Goal: Task Accomplishment & Management: Manage account settings

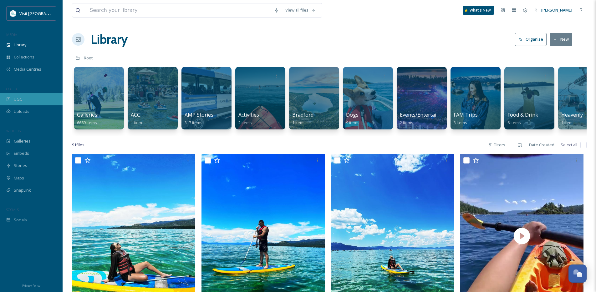
scroll to position [135, 0]
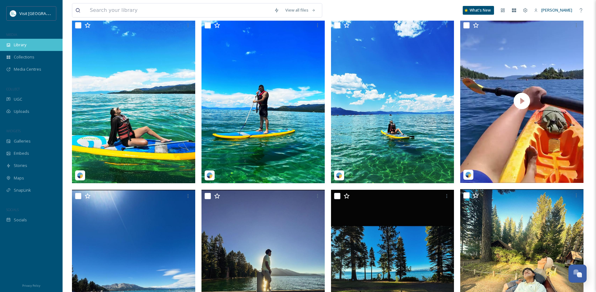
click at [39, 42] on div "Library" at bounding box center [31, 45] width 63 height 12
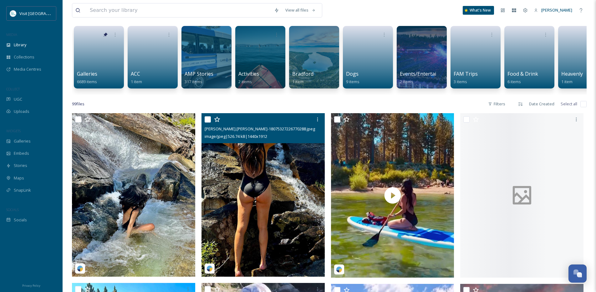
scroll to position [42, 0]
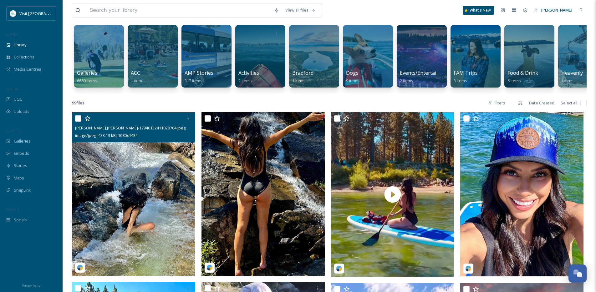
click at [163, 180] on img at bounding box center [133, 194] width 123 height 164
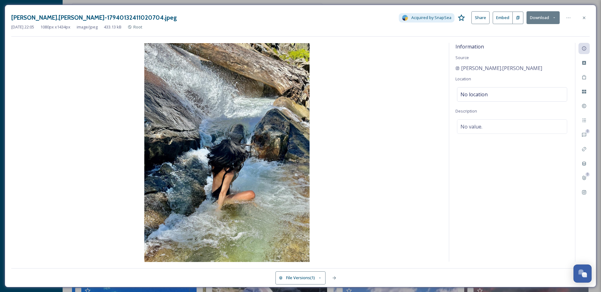
click at [577, 23] on div "[PERSON_NAME].[PERSON_NAME]-17940132411020704.jpeg Acquired by SnapSea Share Em…" at bounding box center [300, 17] width 578 height 13
click at [581, 21] on div at bounding box center [583, 17] width 11 height 11
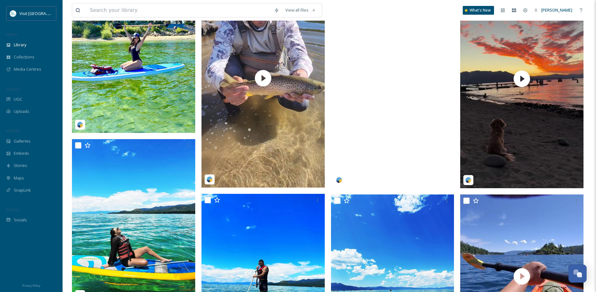
scroll to position [173, 0]
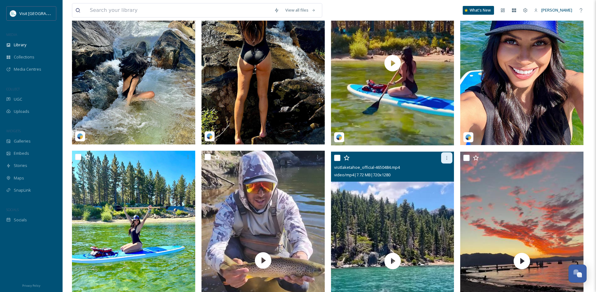
click at [448, 160] on icon at bounding box center [446, 157] width 5 height 5
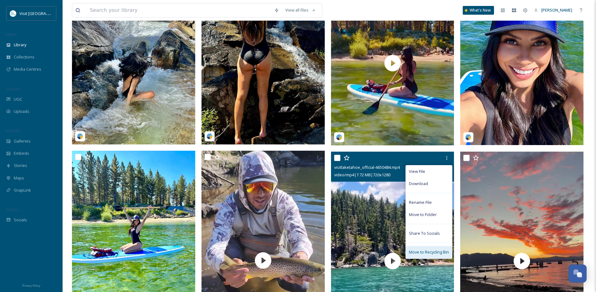
click at [430, 255] on span "Move to Recycling Bin" at bounding box center [429, 252] width 40 height 6
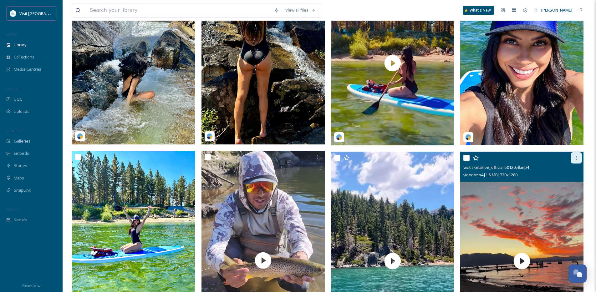
click at [579, 160] on div at bounding box center [575, 157] width 11 height 11
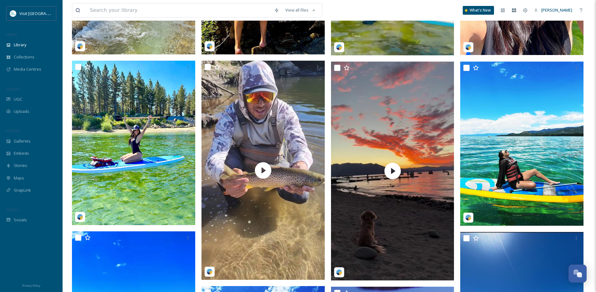
scroll to position [250, 0]
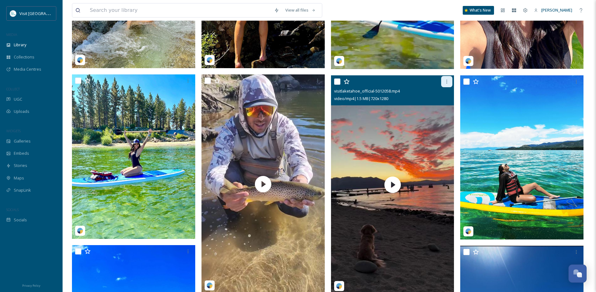
click at [449, 87] on div at bounding box center [446, 81] width 11 height 11
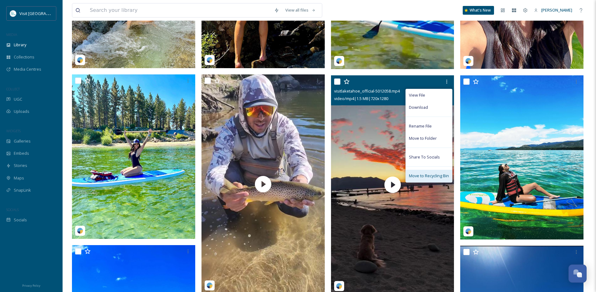
click at [433, 179] on span "Move to Recycling Bin" at bounding box center [429, 176] width 40 height 6
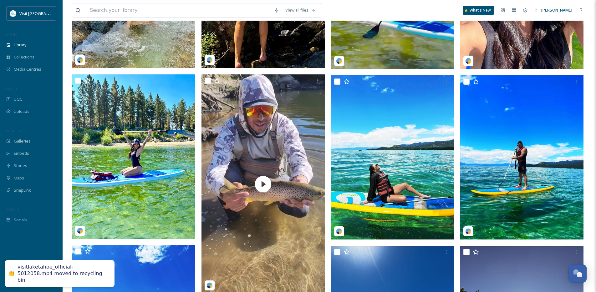
click at [54, 279] on div "visitlaketahoe_official-5012058.mp4 moved to recycling bin" at bounding box center [63, 273] width 91 height 19
click at [56, 275] on div "visitlaketahoe_official-5012058.mp4 moved to recycling bin" at bounding box center [63, 273] width 91 height 19
click at [84, 275] on div "visitlaketahoe_official-5012058.mp4 moved to recycling bin" at bounding box center [63, 273] width 91 height 19
click at [80, 277] on div "visitlaketahoe_official-5012058.mp4 moved to recycling bin" at bounding box center [63, 273] width 91 height 19
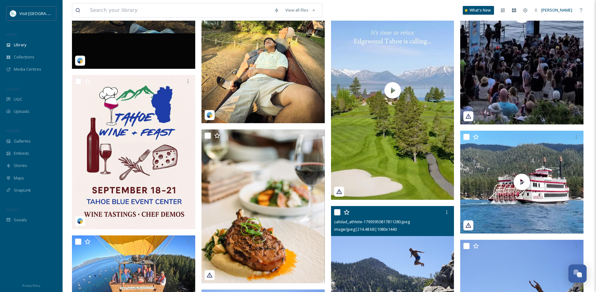
scroll to position [893, 0]
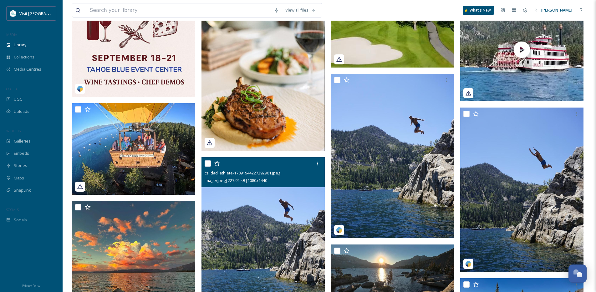
click at [210, 167] on input "checkbox" at bounding box center [208, 163] width 6 height 6
checkbox input "true"
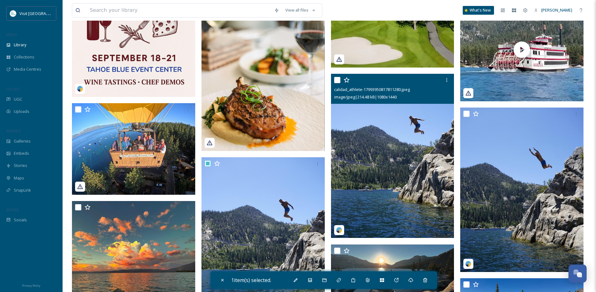
click at [337, 83] on input "checkbox" at bounding box center [337, 80] width 6 height 6
checkbox input "true"
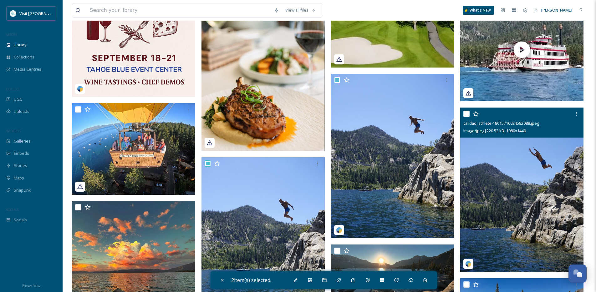
click at [466, 117] on input "checkbox" at bounding box center [466, 114] width 6 height 6
checkbox input "true"
click at [579, 119] on div at bounding box center [575, 113] width 11 height 11
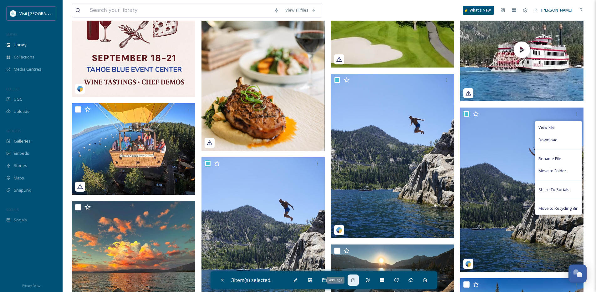
click at [358, 280] on div "Add Tags" at bounding box center [352, 280] width 11 height 11
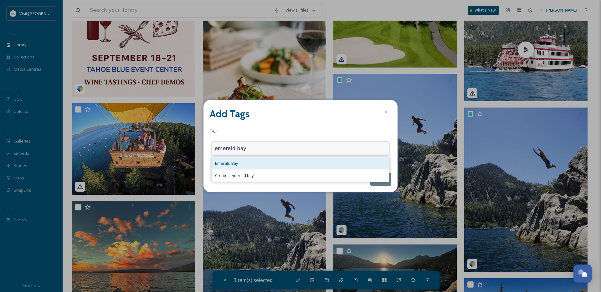
type input "emerald bay"
click at [255, 165] on div "Emerald Bay" at bounding box center [300, 163] width 177 height 12
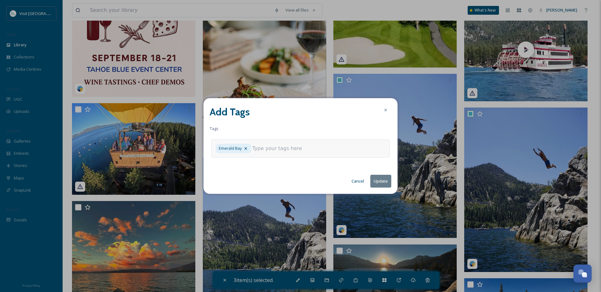
click at [375, 178] on button "Update" at bounding box center [380, 181] width 21 height 13
checkbox input "false"
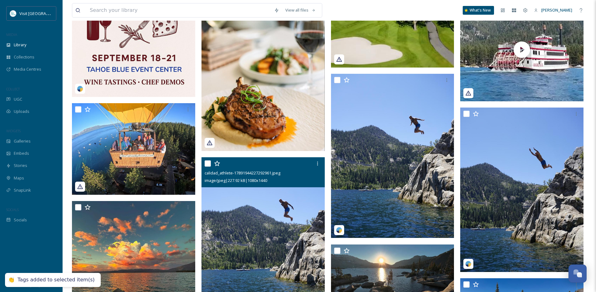
click at [205, 167] on input "checkbox" at bounding box center [208, 163] width 6 height 6
checkbox input "true"
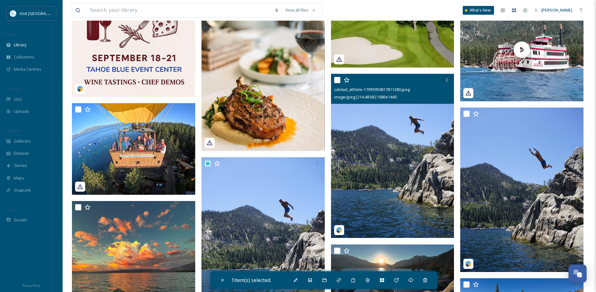
click at [340, 83] on div at bounding box center [393, 79] width 119 height 11
click at [341, 84] on div at bounding box center [393, 79] width 119 height 11
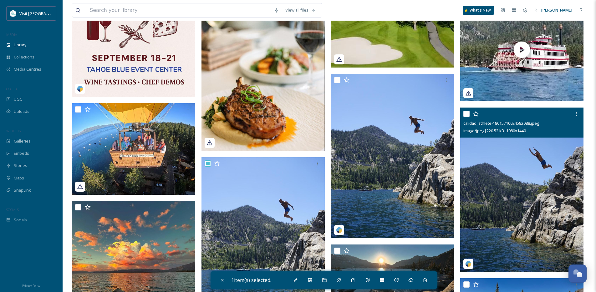
click at [468, 117] on input "checkbox" at bounding box center [466, 114] width 6 height 6
checkbox input "true"
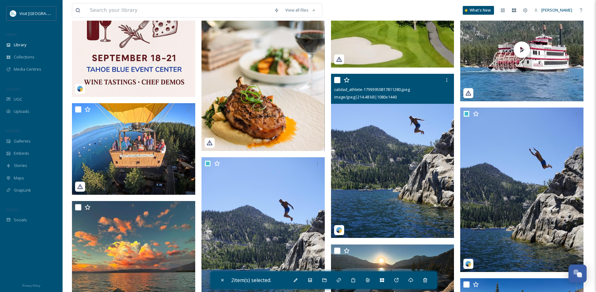
click at [339, 83] on input "checkbox" at bounding box center [337, 80] width 6 height 6
checkbox input "true"
click at [447, 83] on icon at bounding box center [446, 80] width 5 height 5
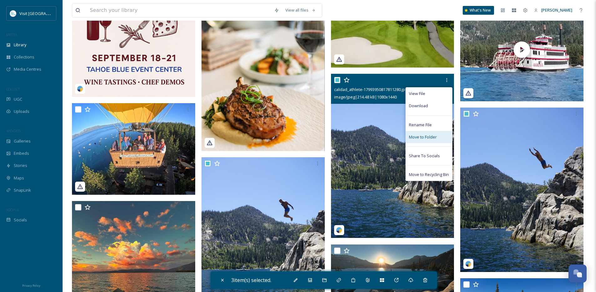
click at [431, 140] on span "Move to Folder" at bounding box center [423, 137] width 28 height 6
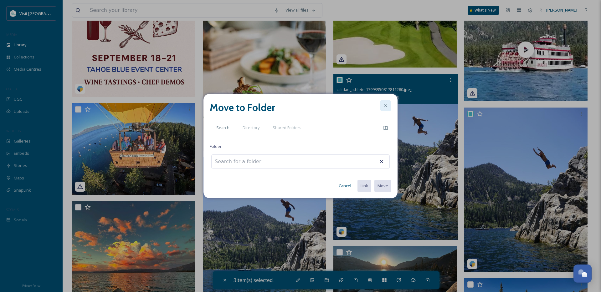
click at [388, 104] on icon at bounding box center [385, 105] width 5 height 5
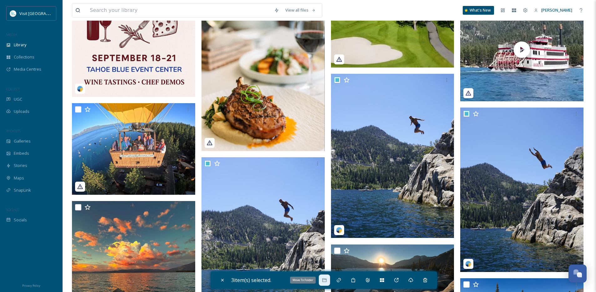
click at [321, 280] on div "Move To Folder" at bounding box center [324, 280] width 11 height 11
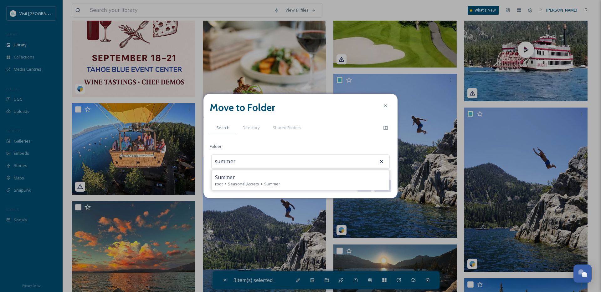
type input "Summer"
click at [373, 180] on button "Move" at bounding box center [382, 186] width 18 height 13
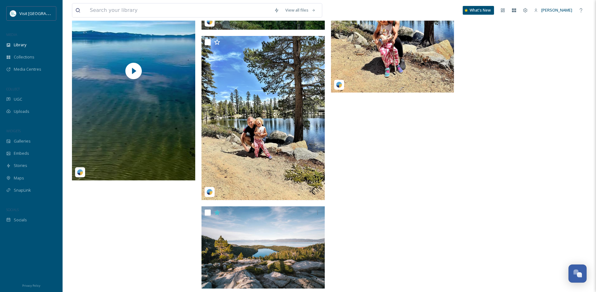
scroll to position [3207, 0]
